Goal: Find specific page/section: Find specific page/section

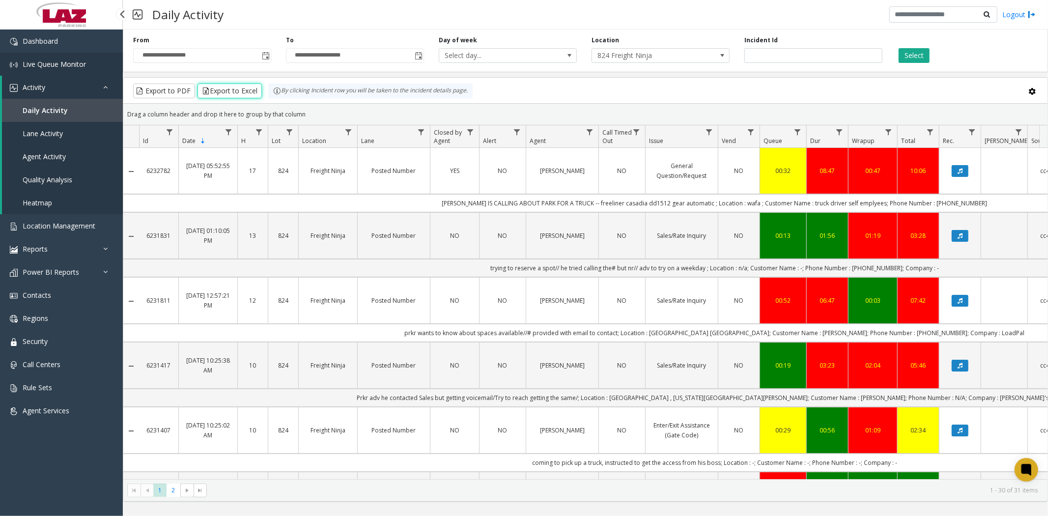
click at [56, 61] on span "Live Queue Monitor" at bounding box center [54, 63] width 63 height 9
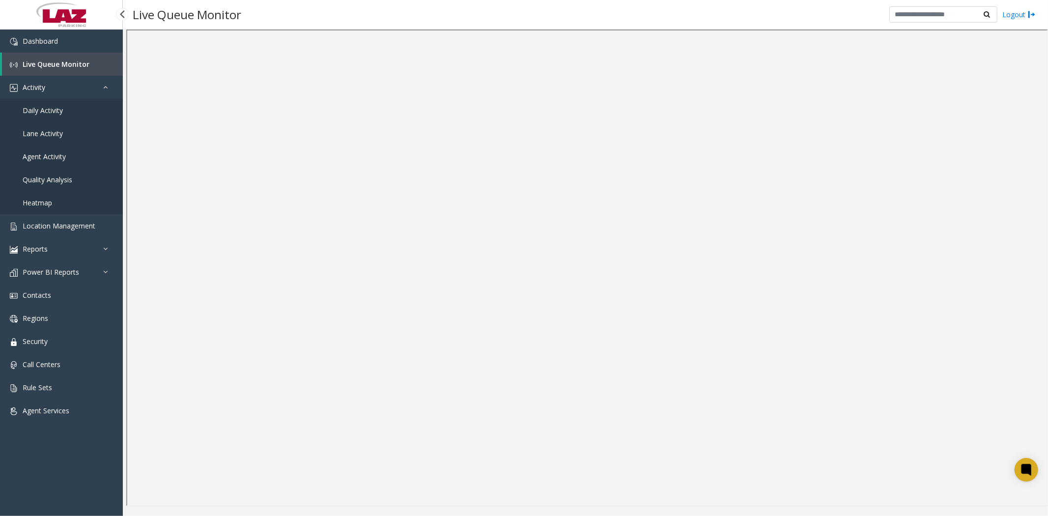
click at [63, 64] on span "Live Queue Monitor" at bounding box center [56, 63] width 67 height 9
click at [50, 91] on link "Activity" at bounding box center [61, 87] width 123 height 23
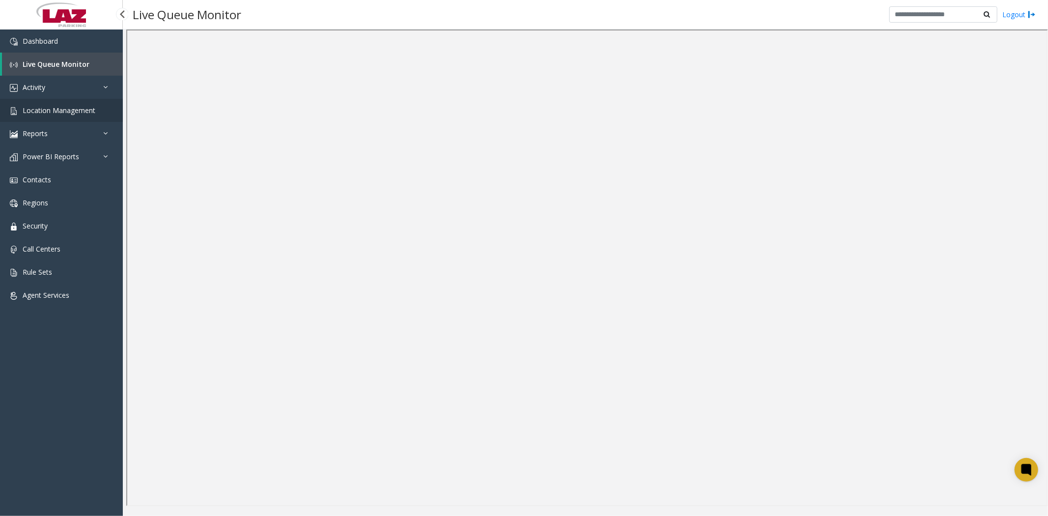
click at [52, 113] on span "Location Management" at bounding box center [59, 110] width 73 height 9
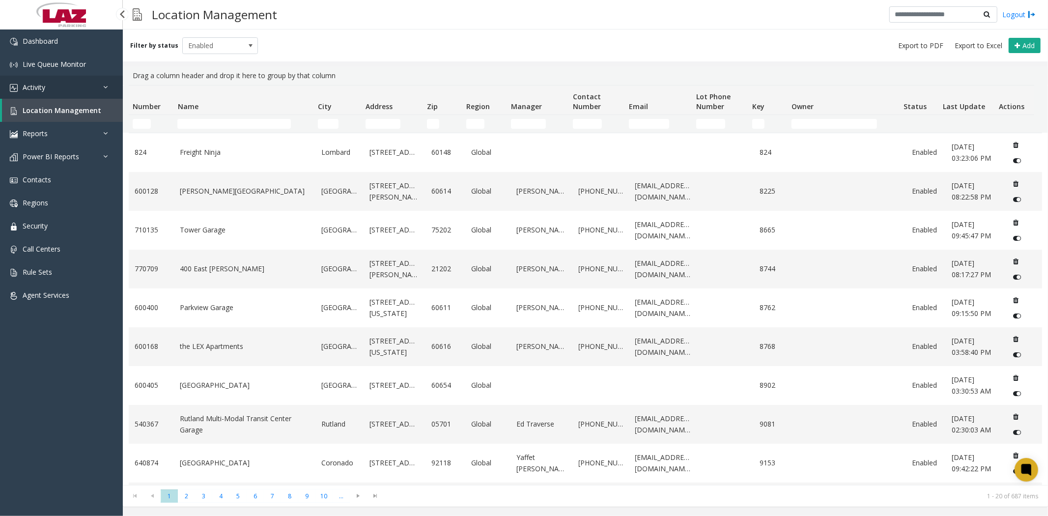
click at [41, 84] on span "Activity" at bounding box center [34, 87] width 23 height 9
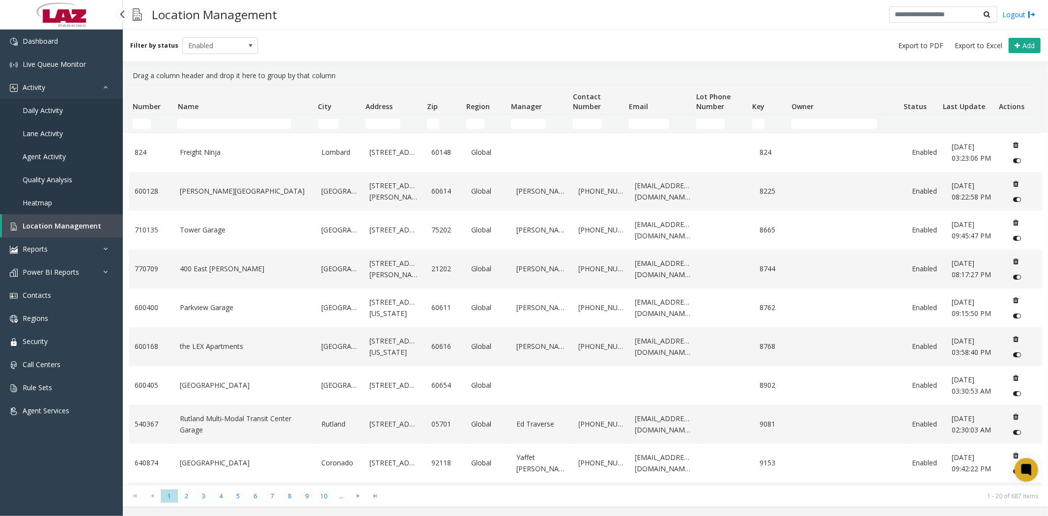
click at [56, 111] on span "Daily Activity" at bounding box center [43, 110] width 40 height 9
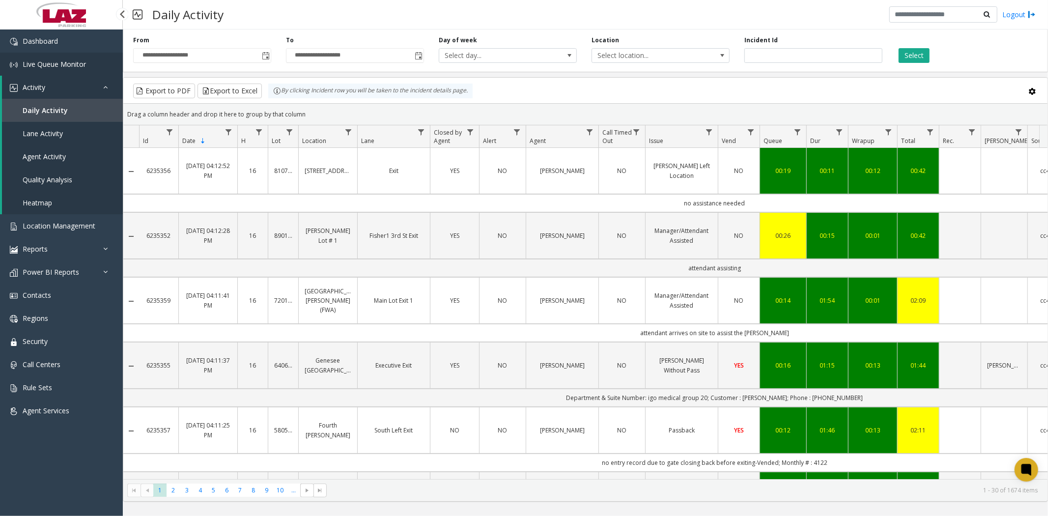
click at [53, 64] on span "Live Queue Monitor" at bounding box center [54, 63] width 63 height 9
